Goal: Task Accomplishment & Management: Manage account settings

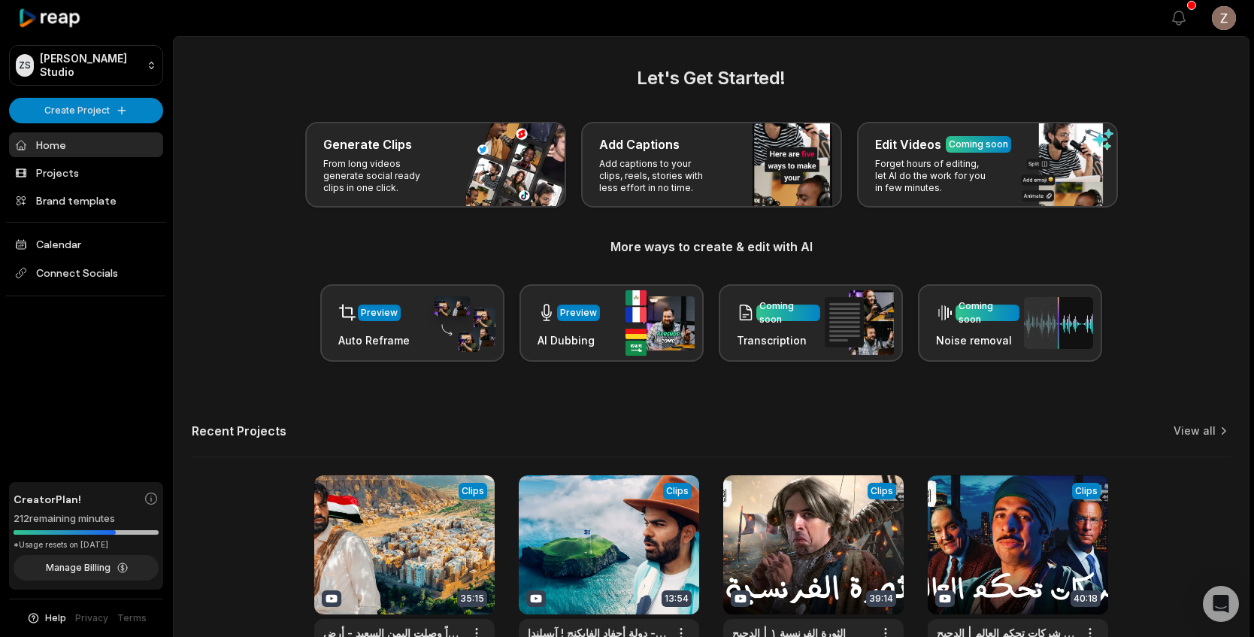
scroll to position [113, 0]
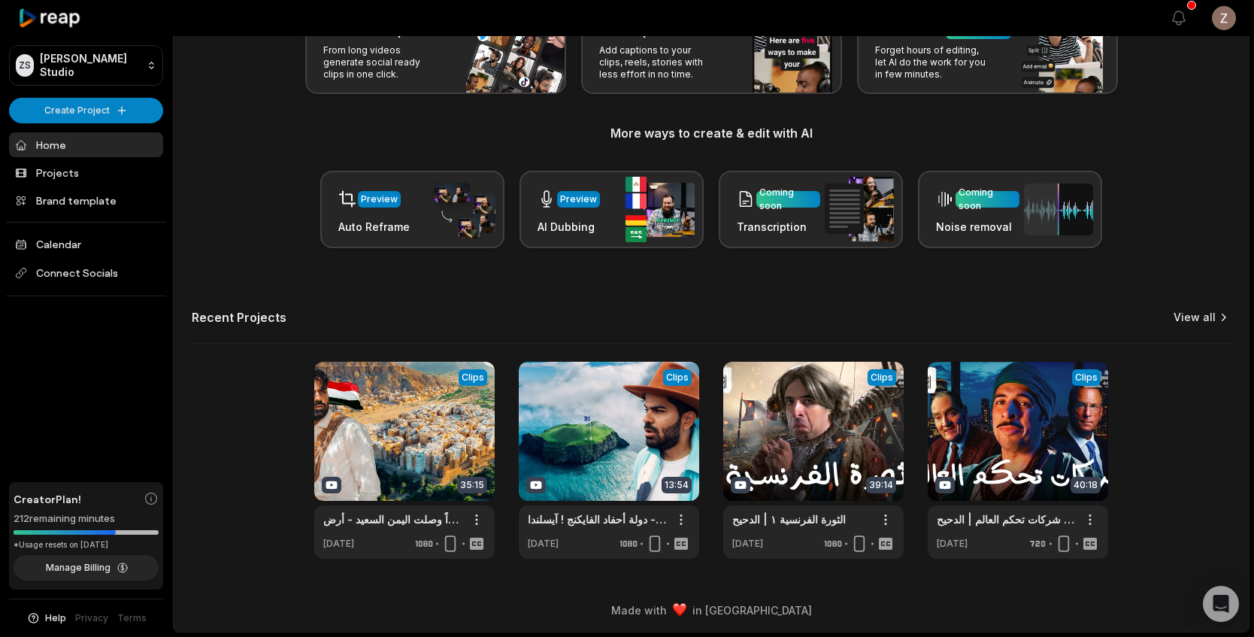
click at [1190, 318] on link "View all" at bounding box center [1194, 317] width 42 height 15
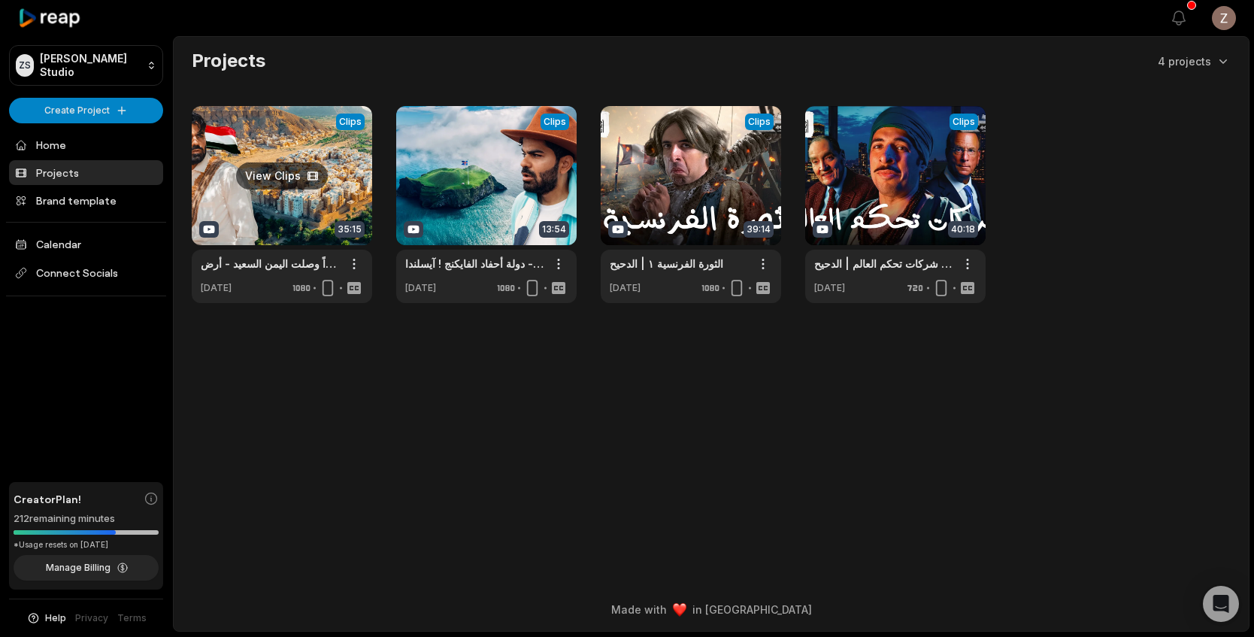
click at [326, 180] on link at bounding box center [282, 204] width 180 height 197
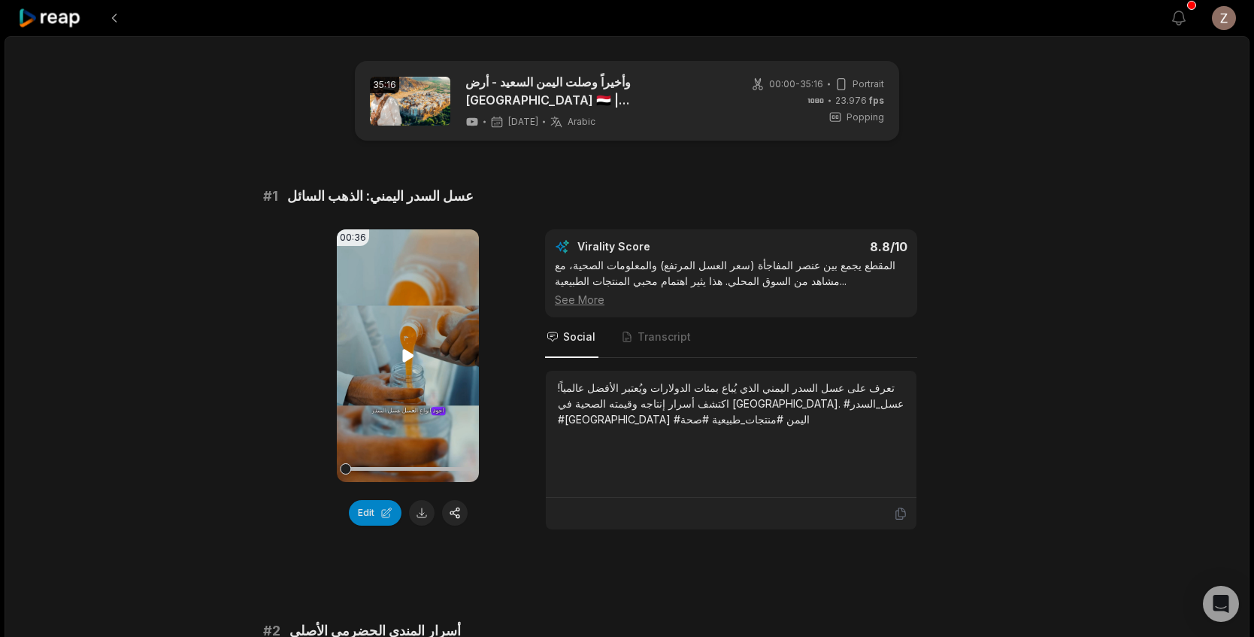
click at [411, 346] on icon at bounding box center [408, 355] width 18 height 18
click at [409, 361] on icon at bounding box center [408, 355] width 18 height 18
click at [408, 358] on icon at bounding box center [408, 355] width 18 height 18
click at [408, 358] on icon at bounding box center [407, 355] width 11 height 13
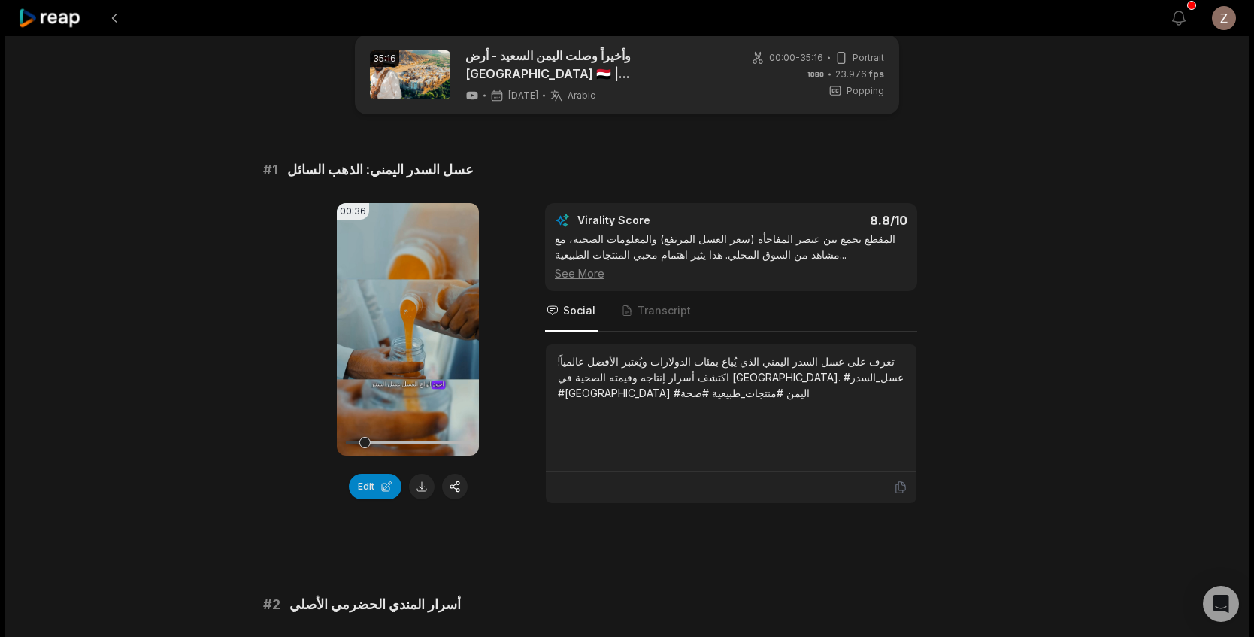
scroll to position [30, 0]
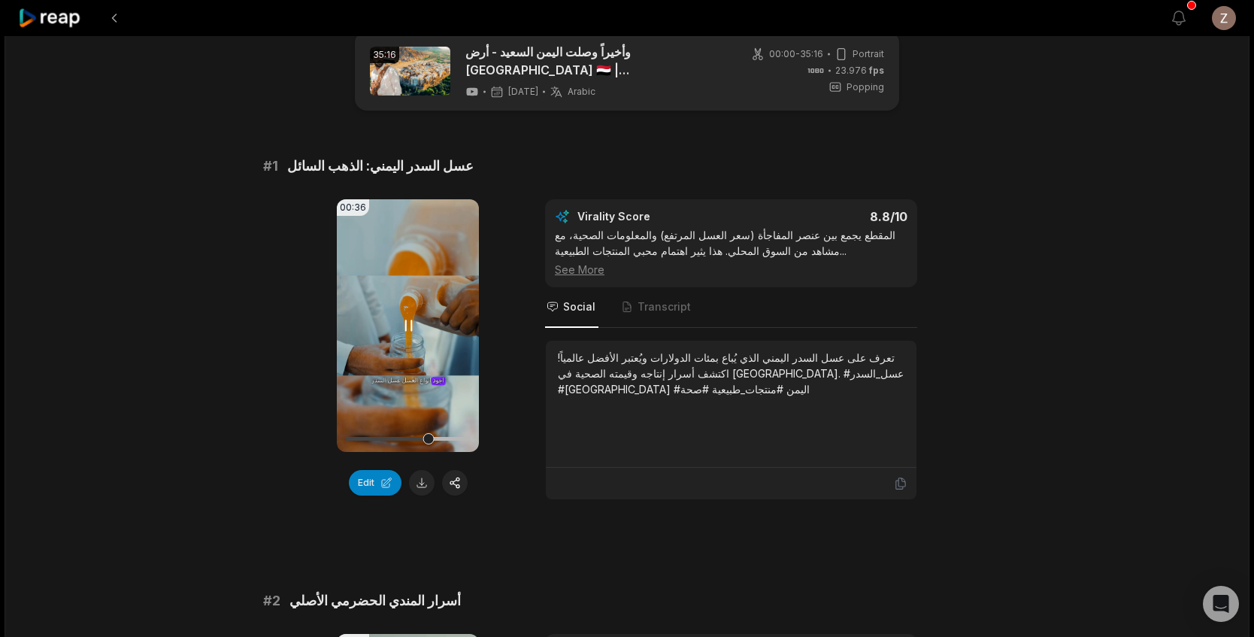
click at [400, 286] on video "Your browser does not support mp4 format." at bounding box center [408, 325] width 142 height 253
click at [422, 331] on video "Your browser does not support mp4 format." at bounding box center [408, 325] width 142 height 253
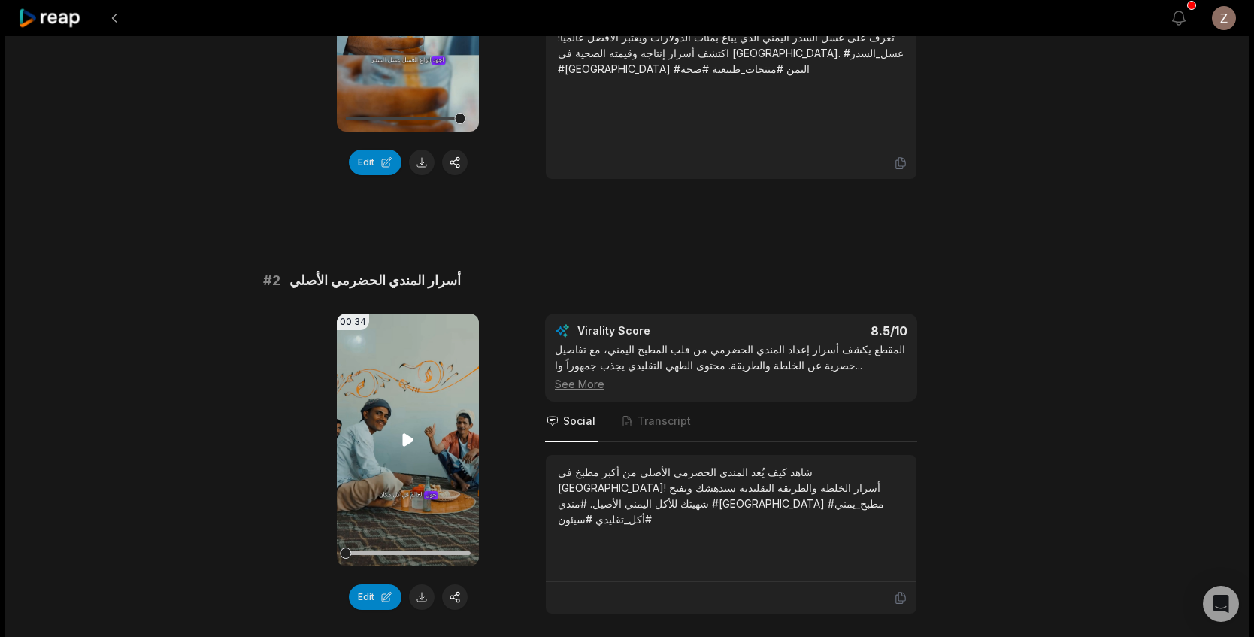
click at [417, 407] on video "Your browser does not support mp4 format." at bounding box center [408, 439] width 142 height 253
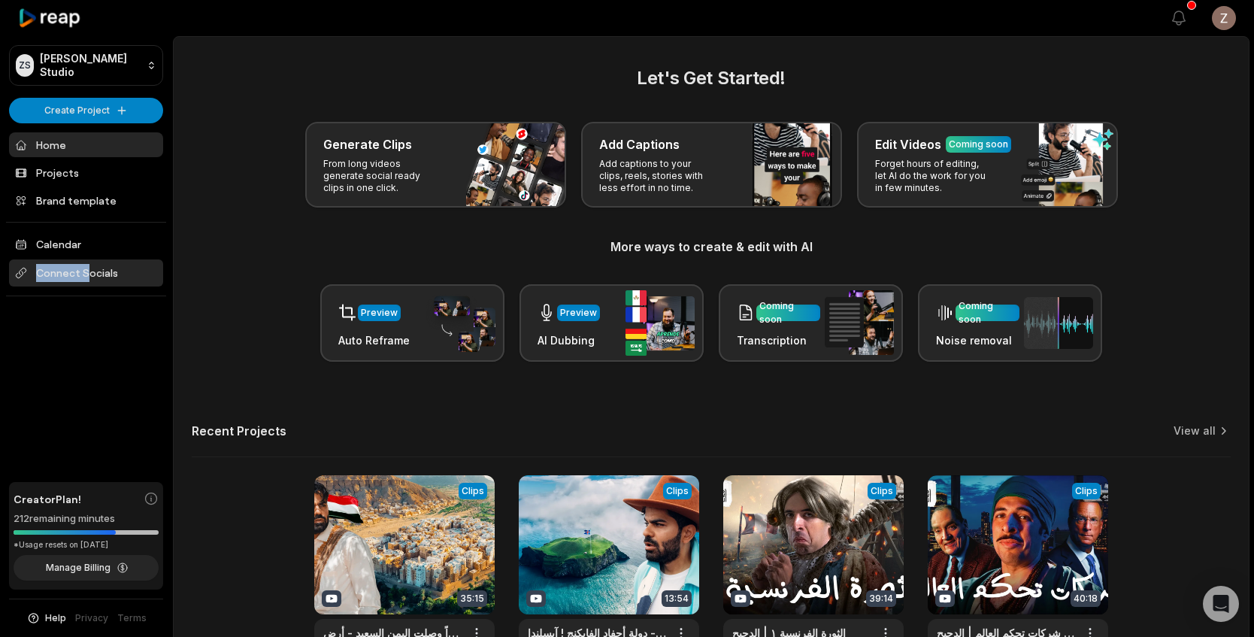
click at [88, 265] on span "Connect Socials" at bounding box center [86, 272] width 154 height 27
